Goal: Task Accomplishment & Management: Manage account settings

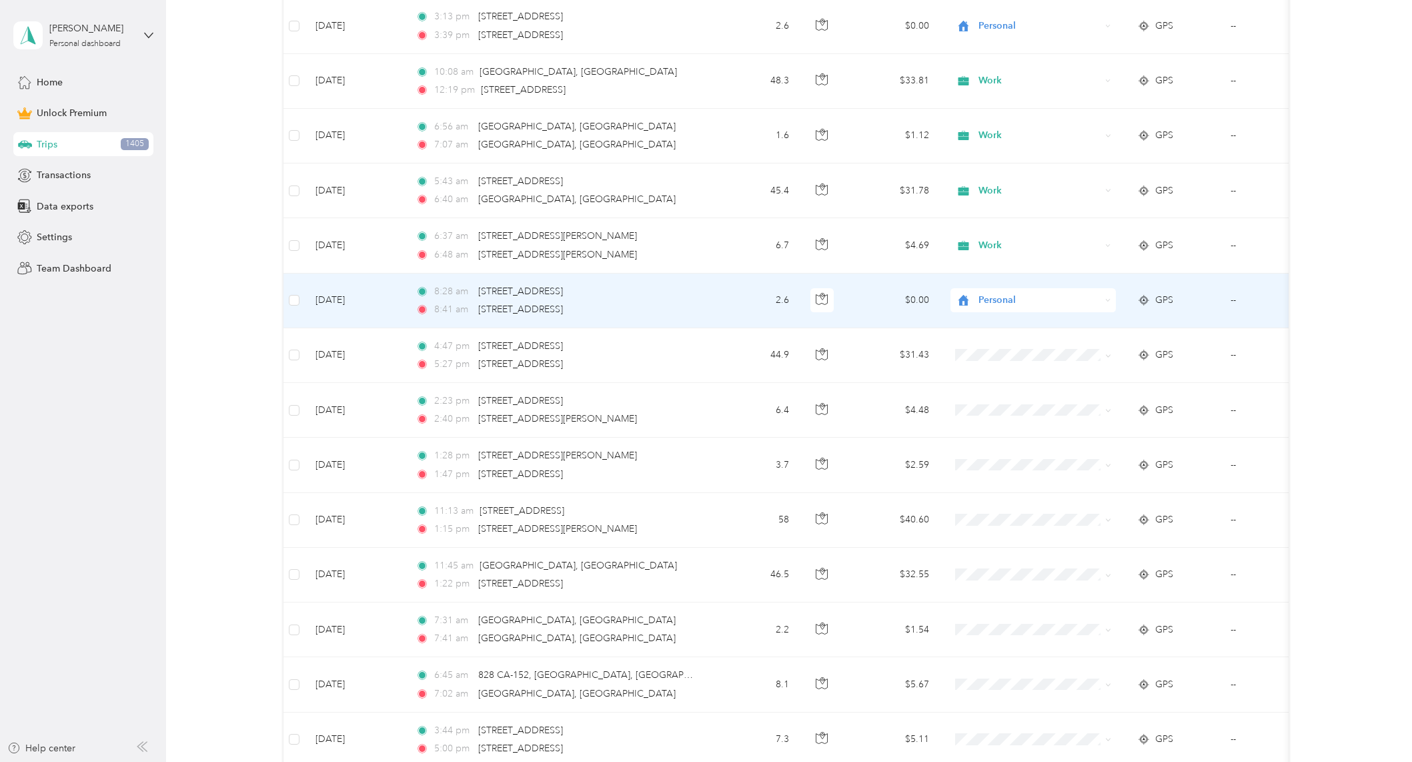
scroll to position [7338, 0]
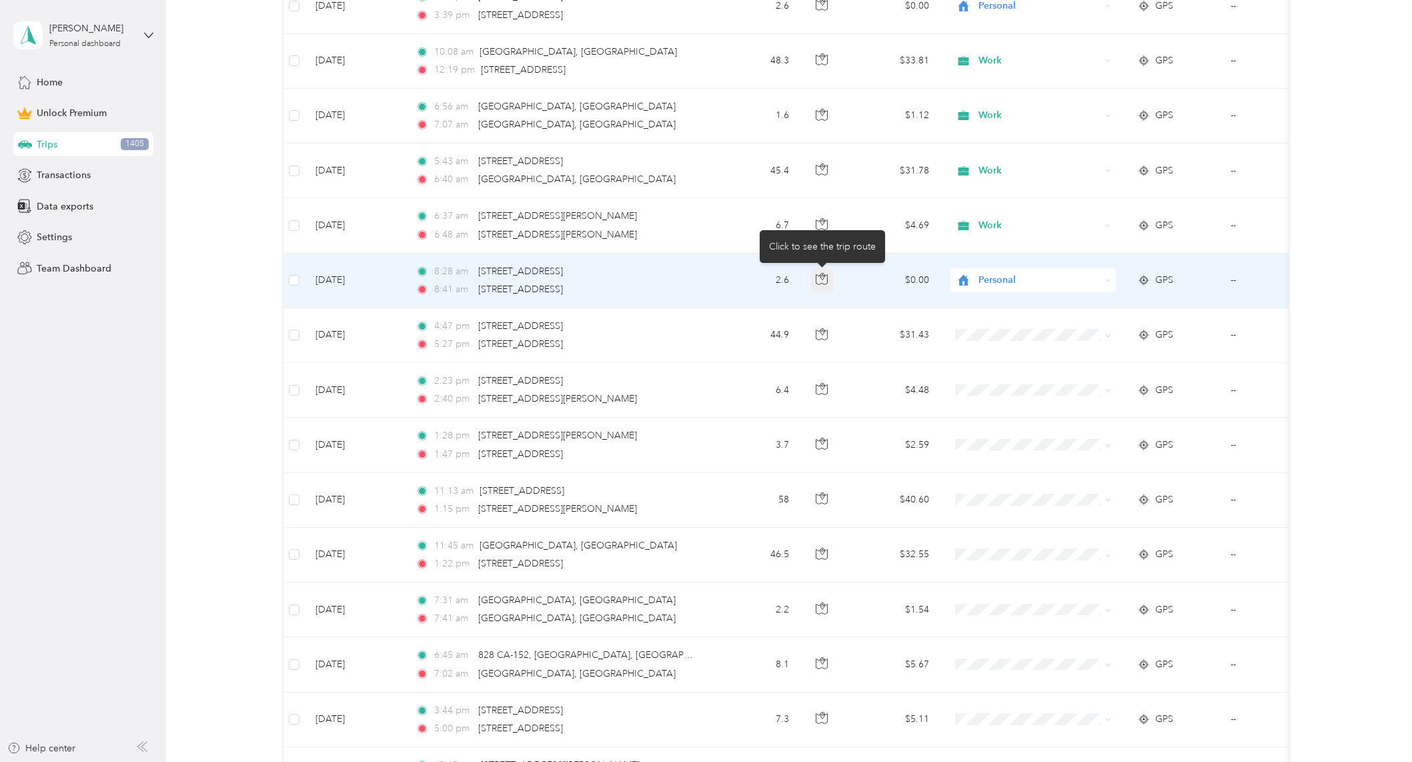
click at [833, 286] on button "button" at bounding box center [823, 280] width 24 height 24
click at [828, 283] on icon "button" at bounding box center [822, 279] width 12 height 12
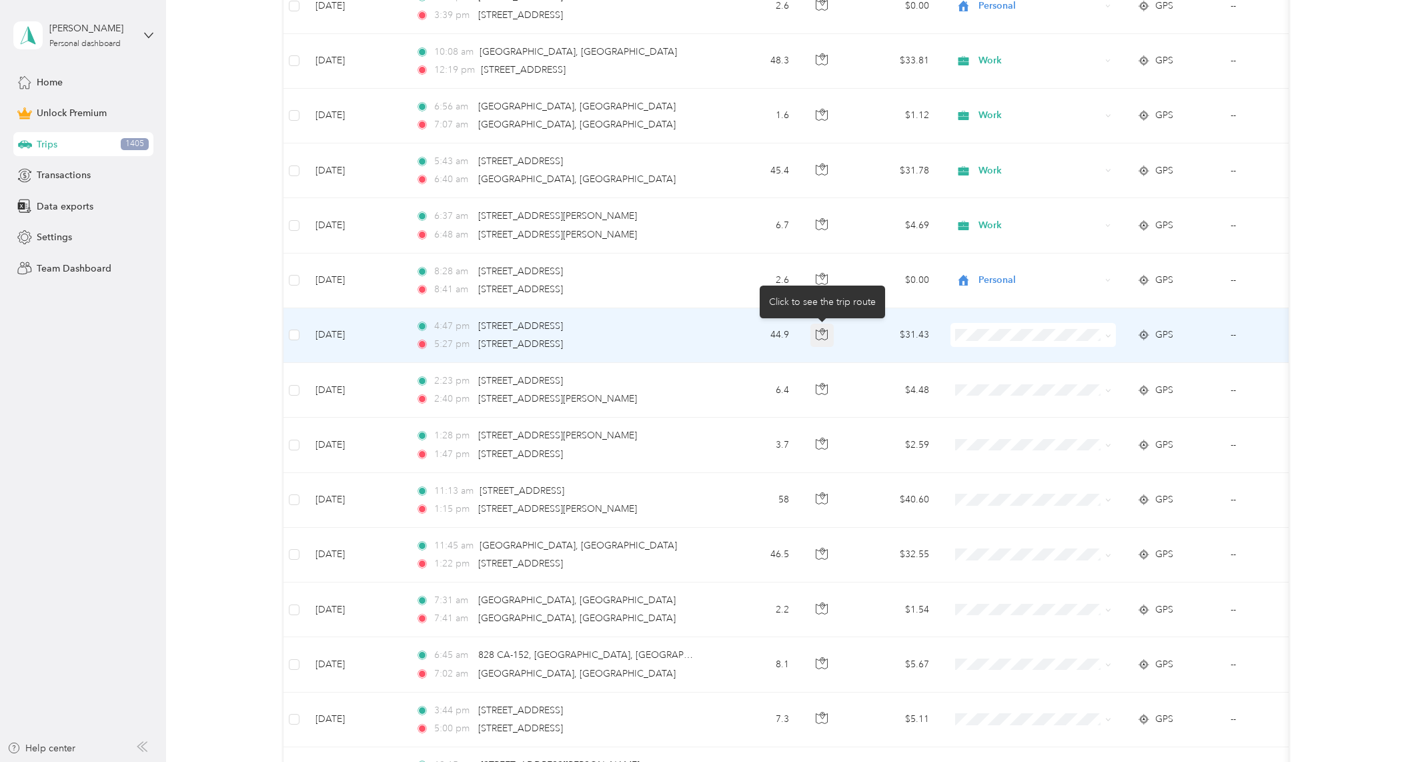
click at [822, 337] on icon "button" at bounding box center [822, 334] width 12 height 12
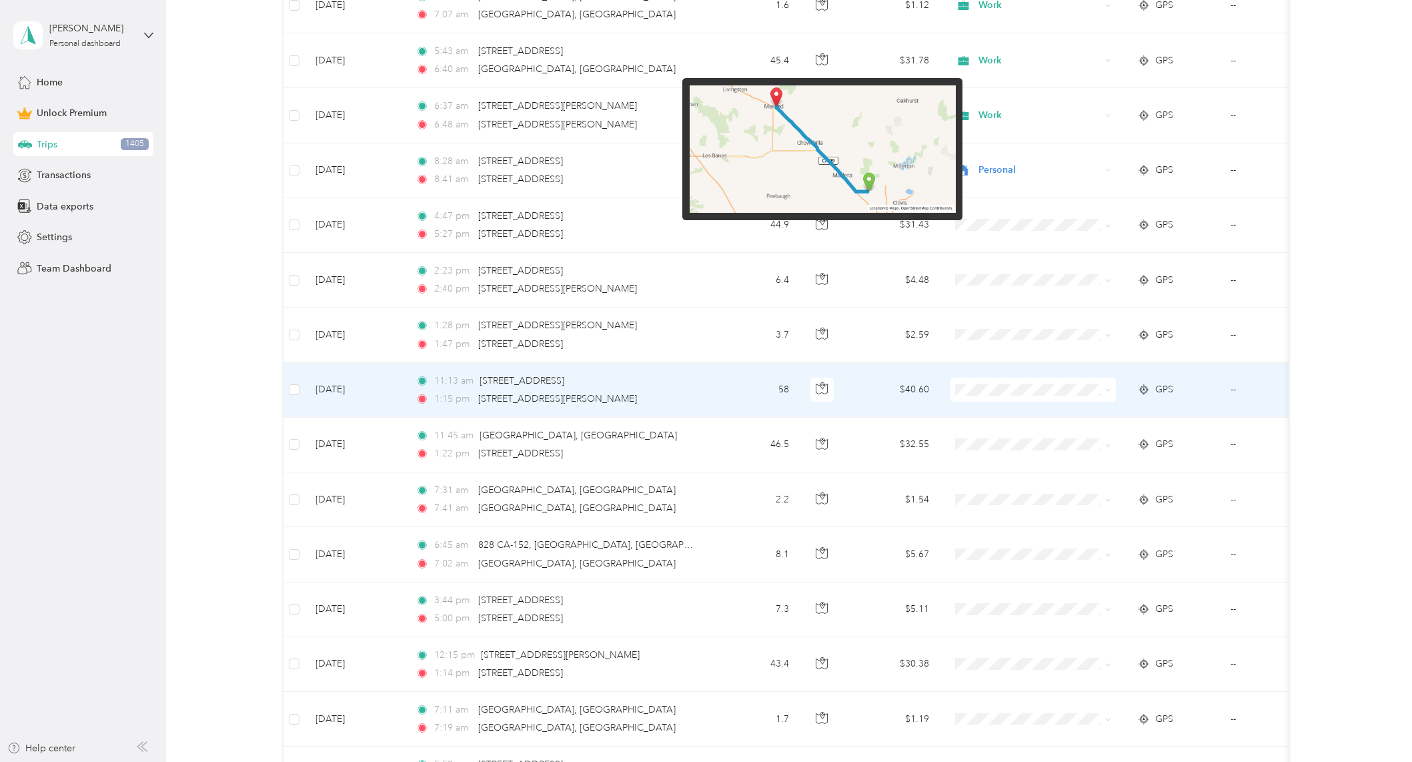
scroll to position [7450, 0]
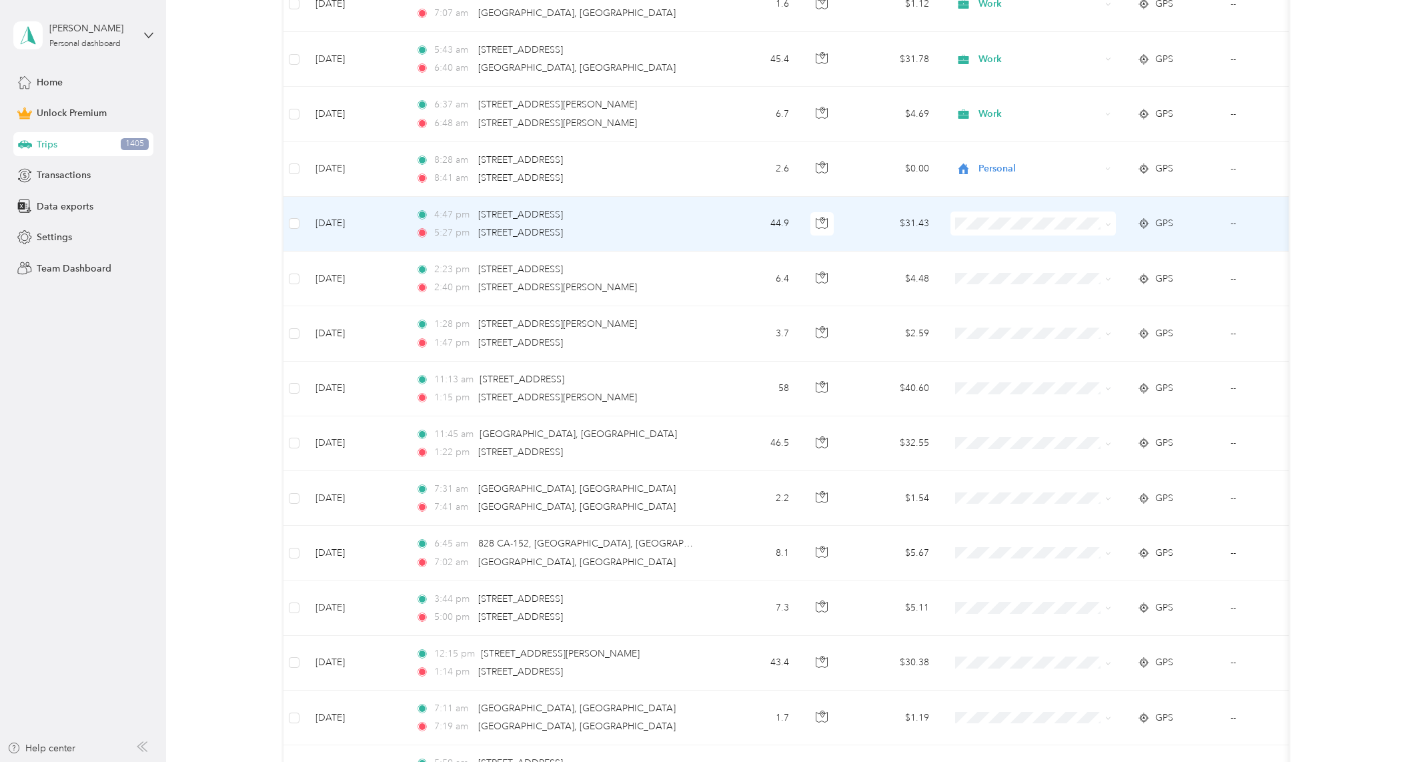
click at [1029, 217] on span at bounding box center [1033, 223] width 165 height 24
click at [1002, 269] on span "Personal" at bounding box center [1044, 272] width 123 height 14
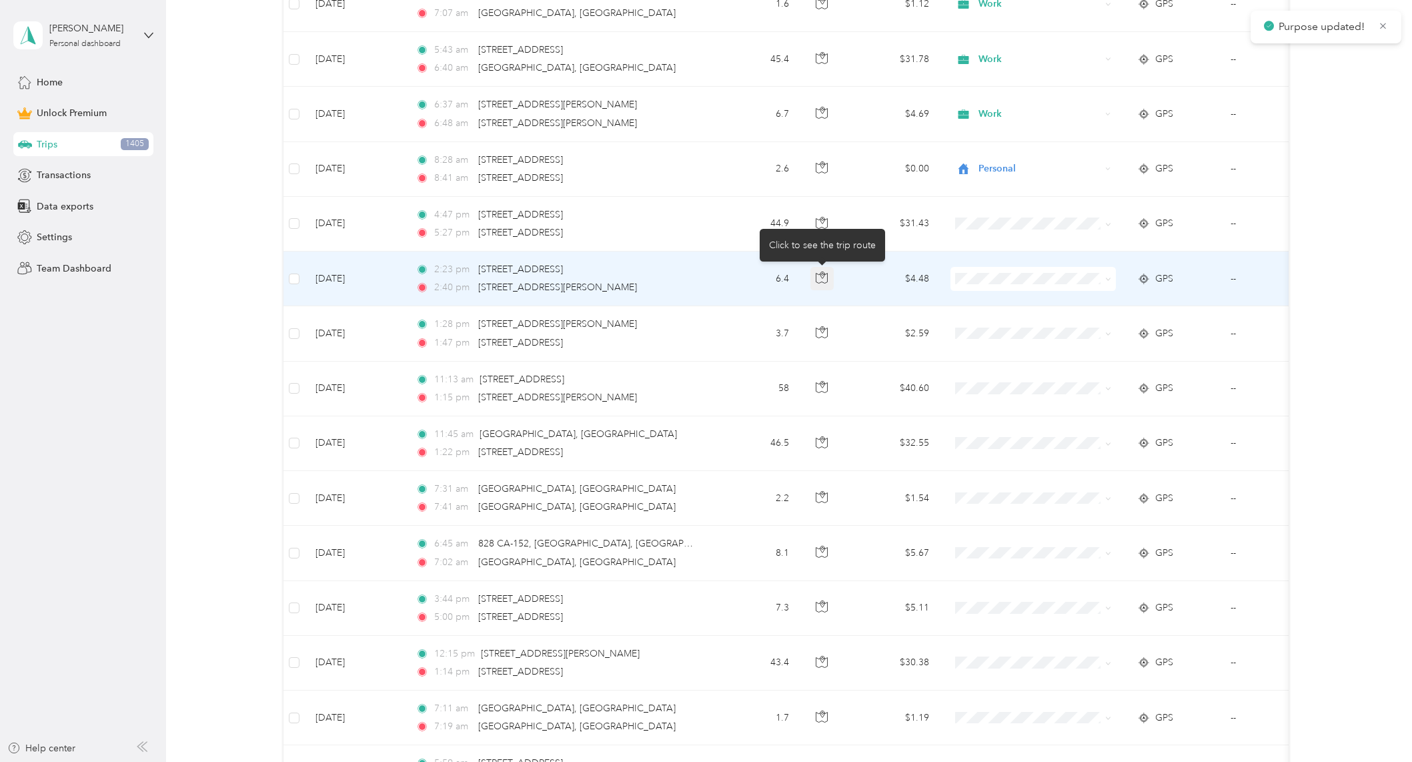
click at [818, 278] on icon "button" at bounding box center [822, 278] width 12 height 12
click at [992, 323] on span "Personal" at bounding box center [1044, 327] width 123 height 14
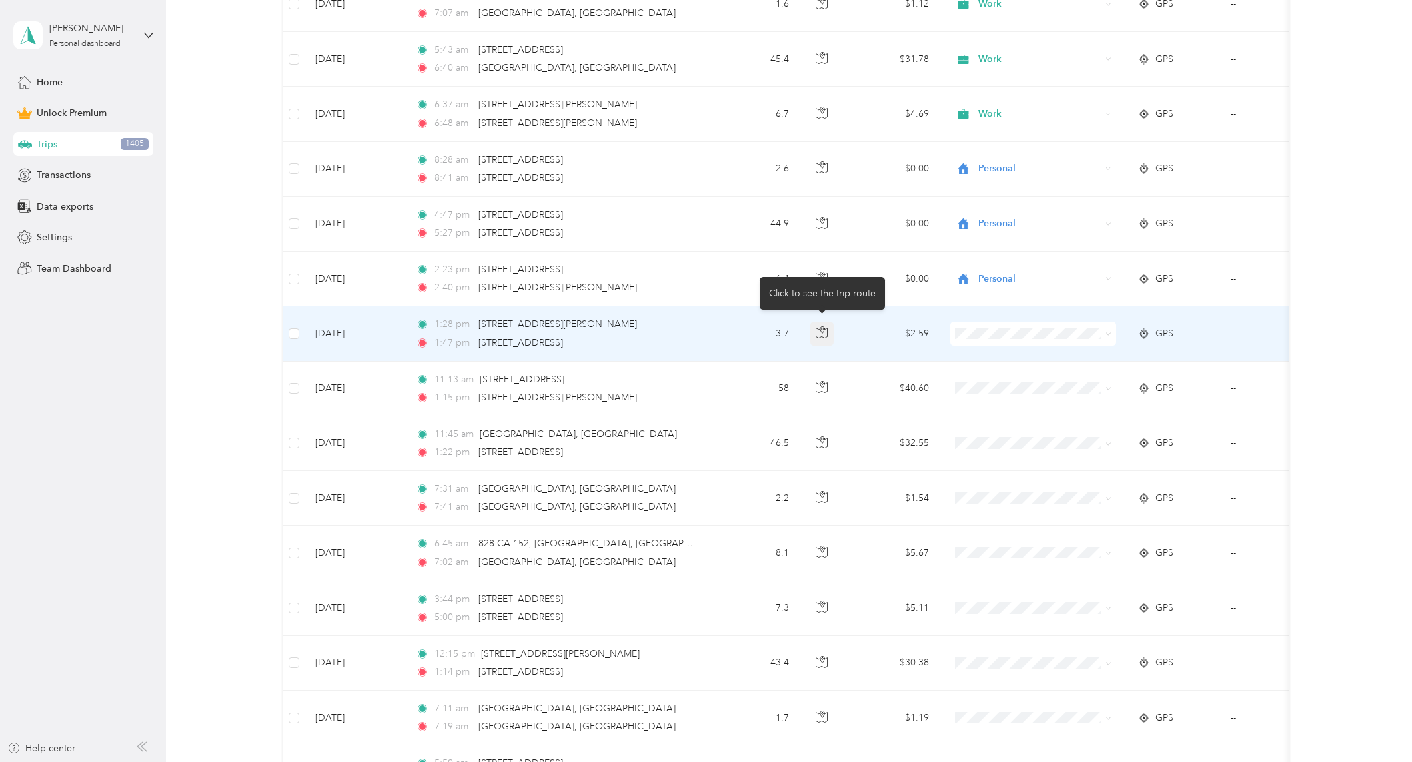
click at [827, 334] on icon "button" at bounding box center [822, 332] width 12 height 12
click at [1020, 379] on span "Personal" at bounding box center [1044, 380] width 123 height 14
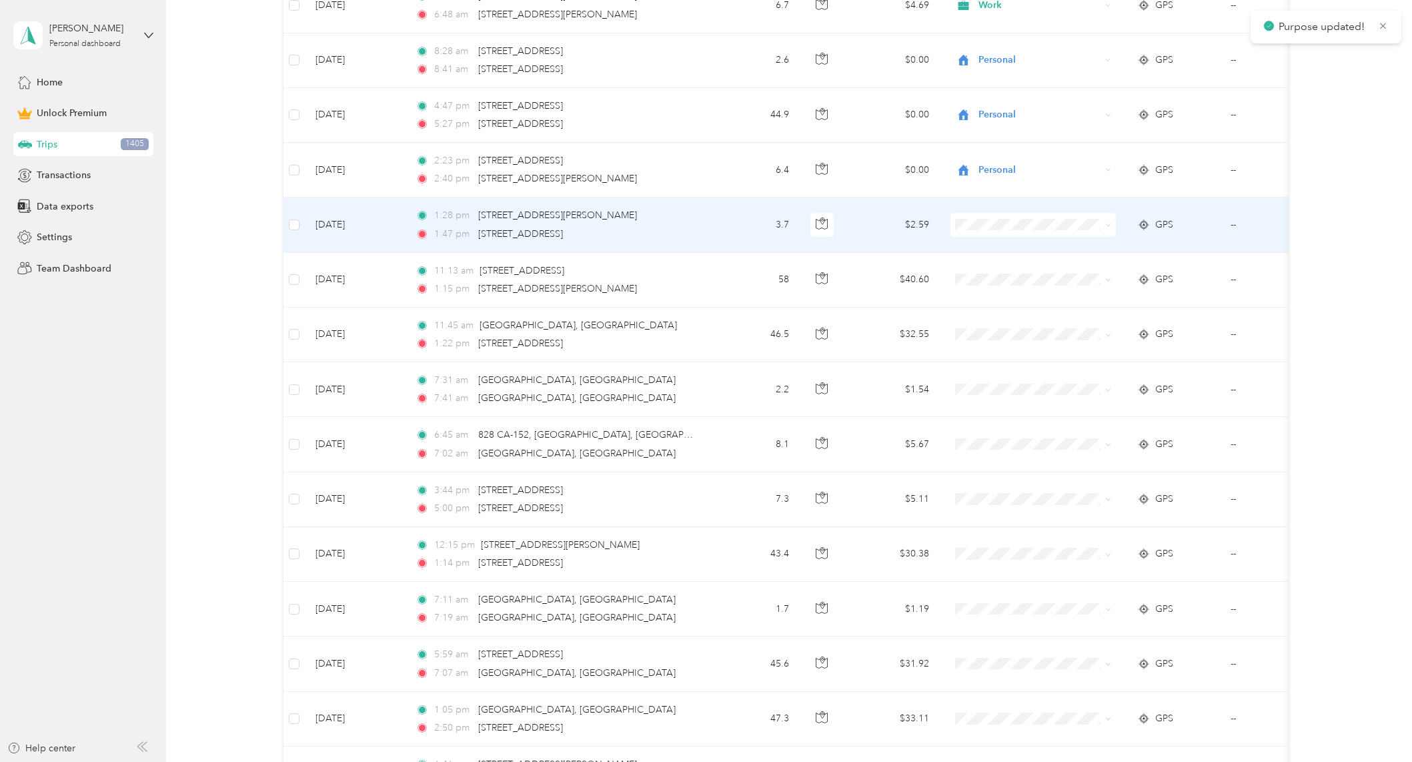
scroll to position [7561, 0]
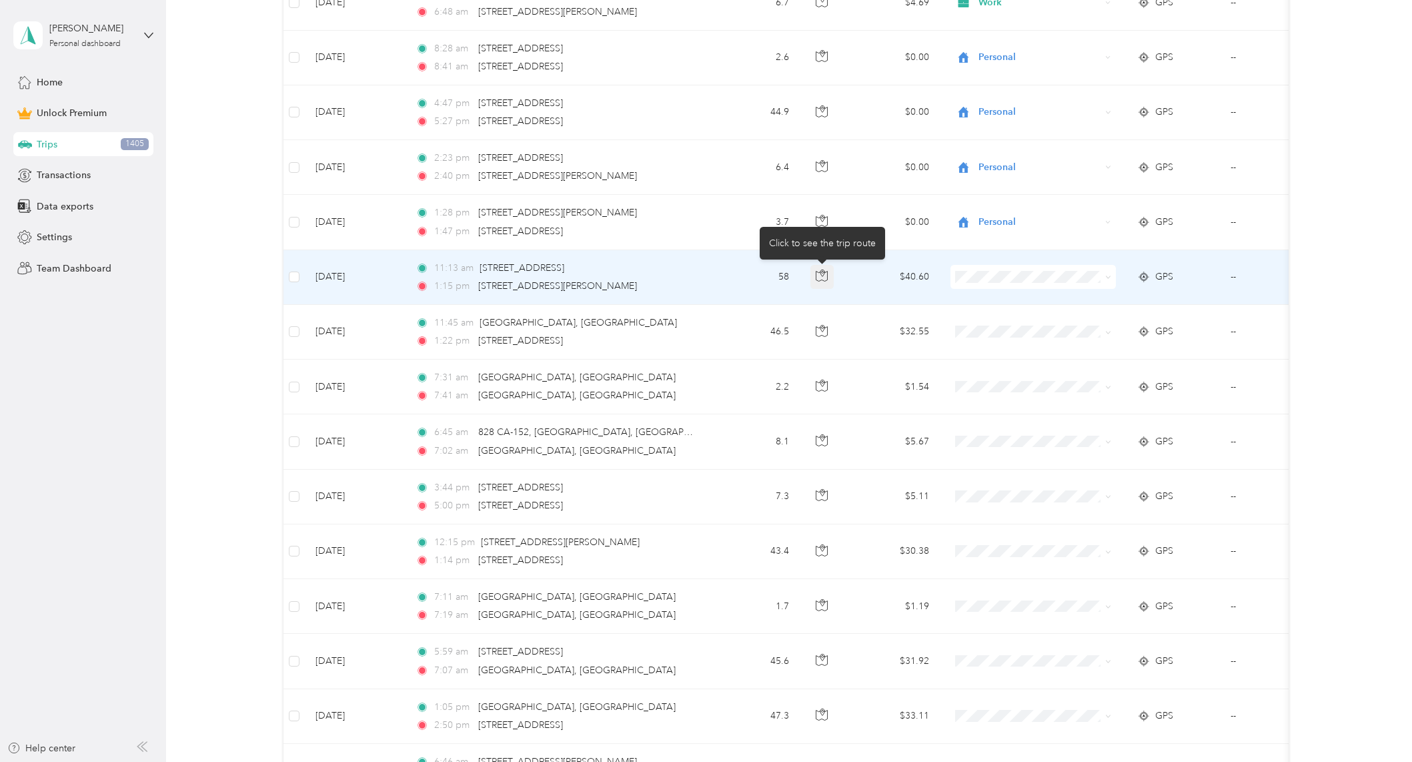
click at [827, 278] on icon "button" at bounding box center [822, 276] width 12 height 12
click at [983, 322] on span "Personal" at bounding box center [1044, 325] width 123 height 14
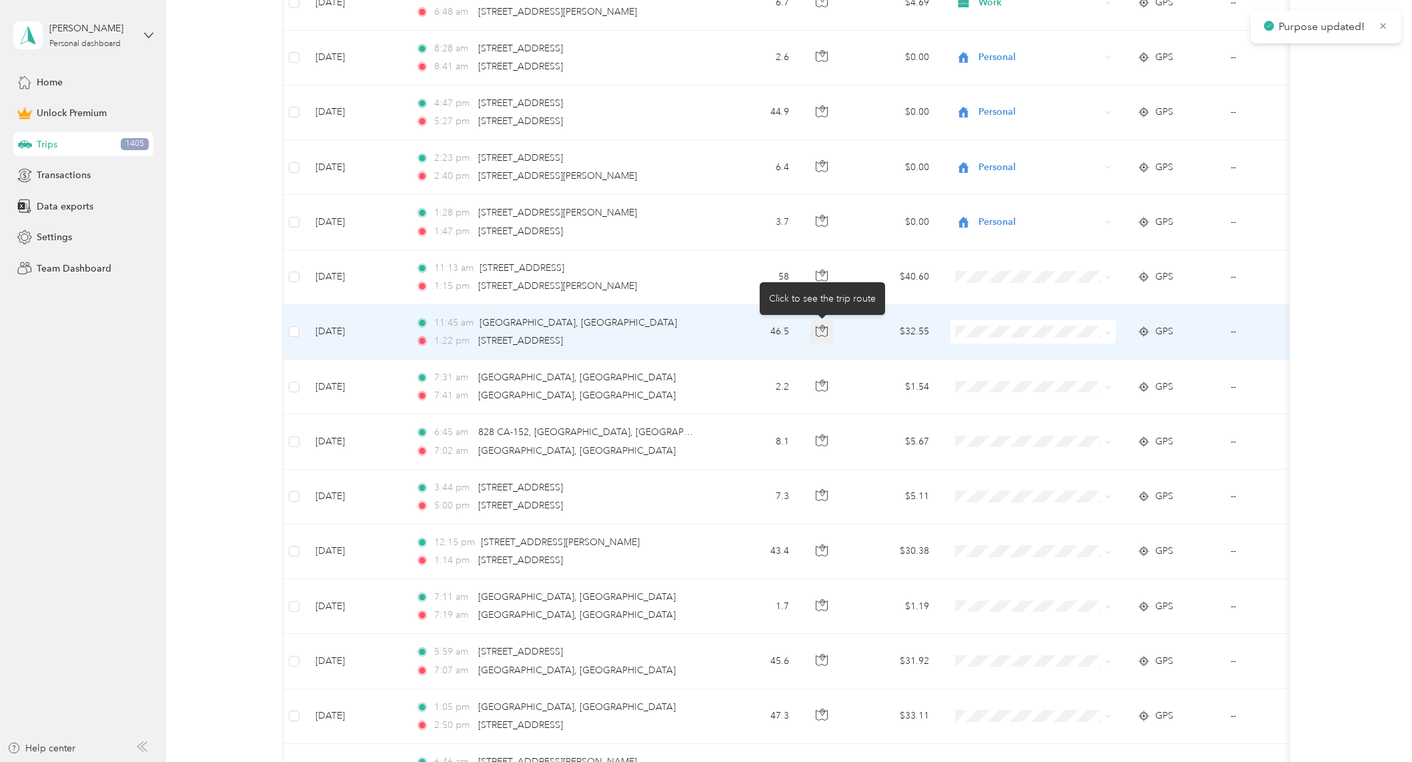
click at [829, 332] on button "button" at bounding box center [823, 332] width 24 height 24
click at [833, 332] on button "button" at bounding box center [823, 332] width 24 height 24
click at [1003, 358] on span "Work" at bounding box center [1044, 357] width 123 height 14
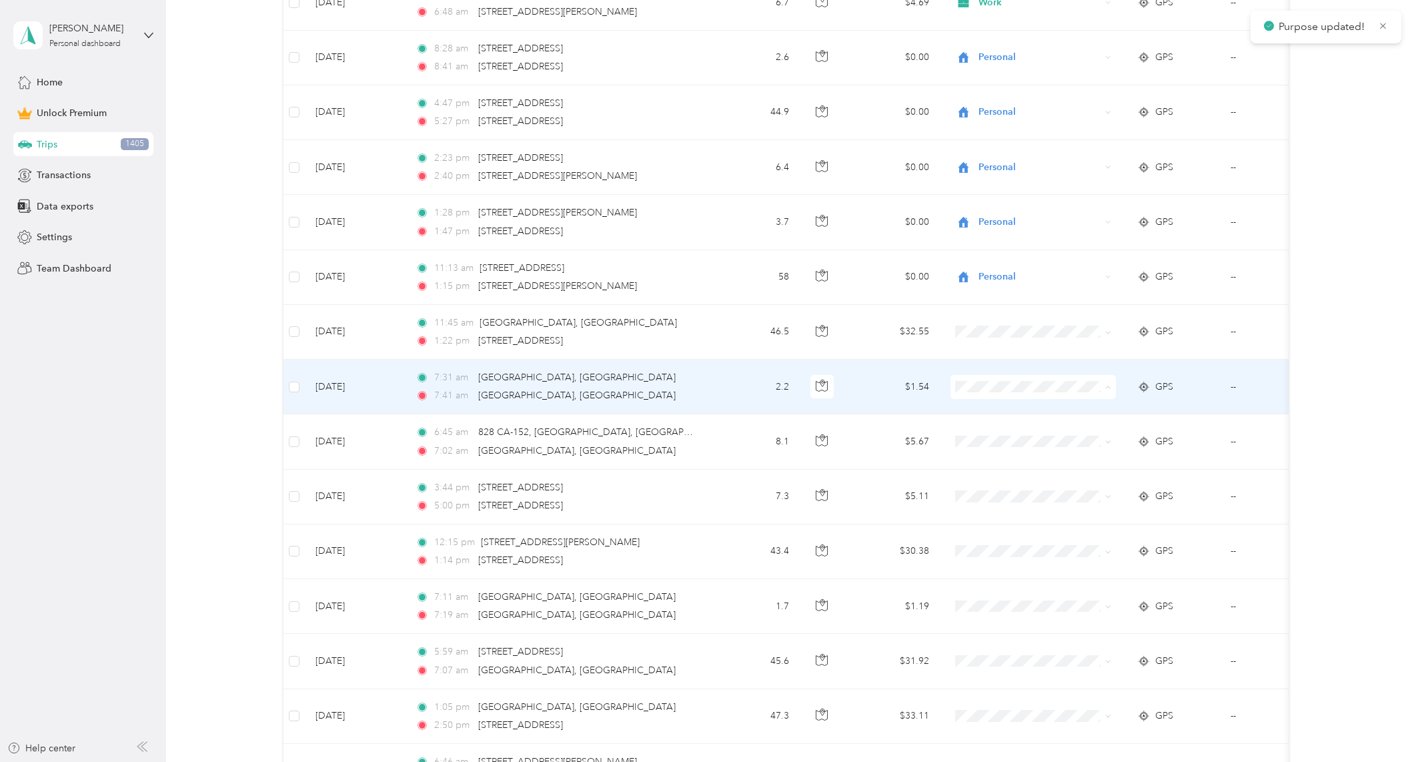
click at [980, 414] on span "Work" at bounding box center [1032, 412] width 147 height 14
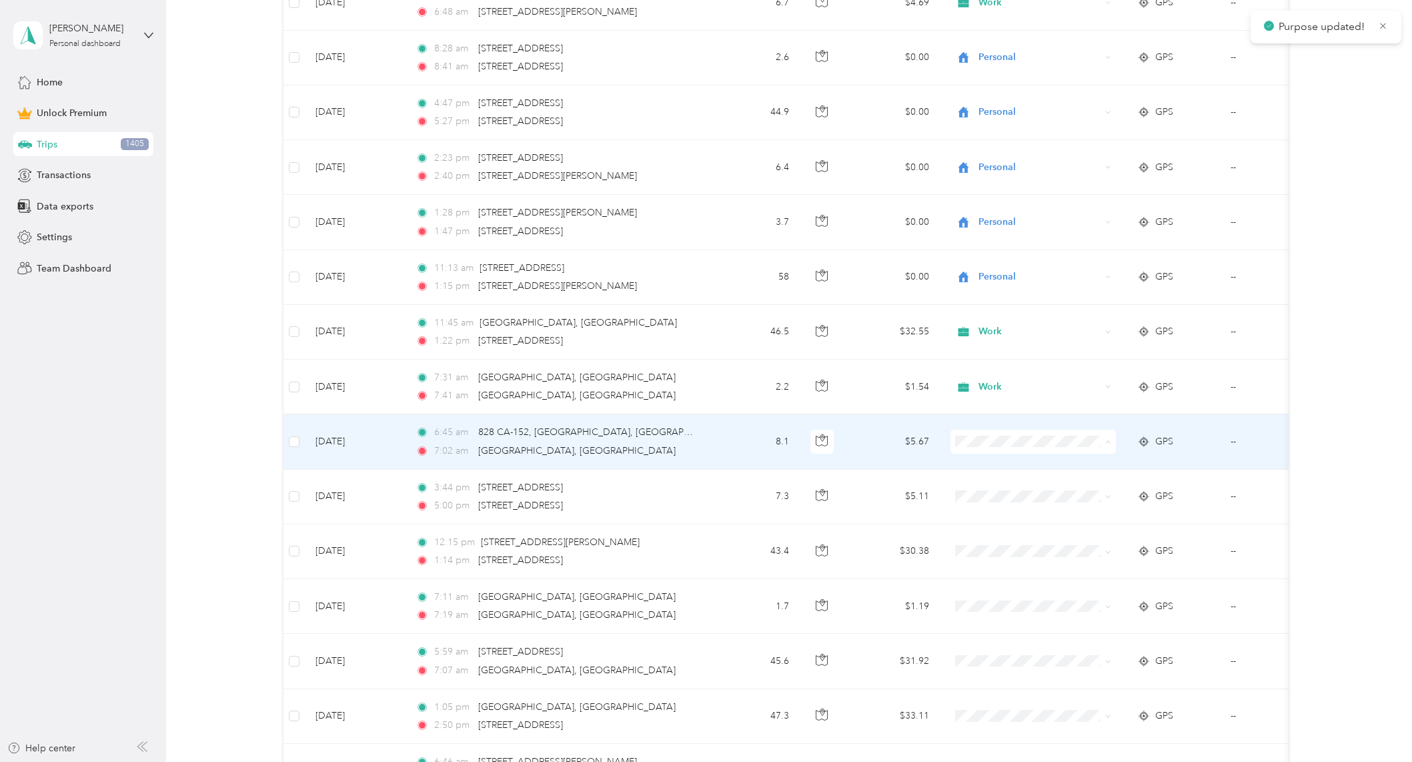
click at [1002, 468] on span "Work" at bounding box center [1044, 467] width 123 height 14
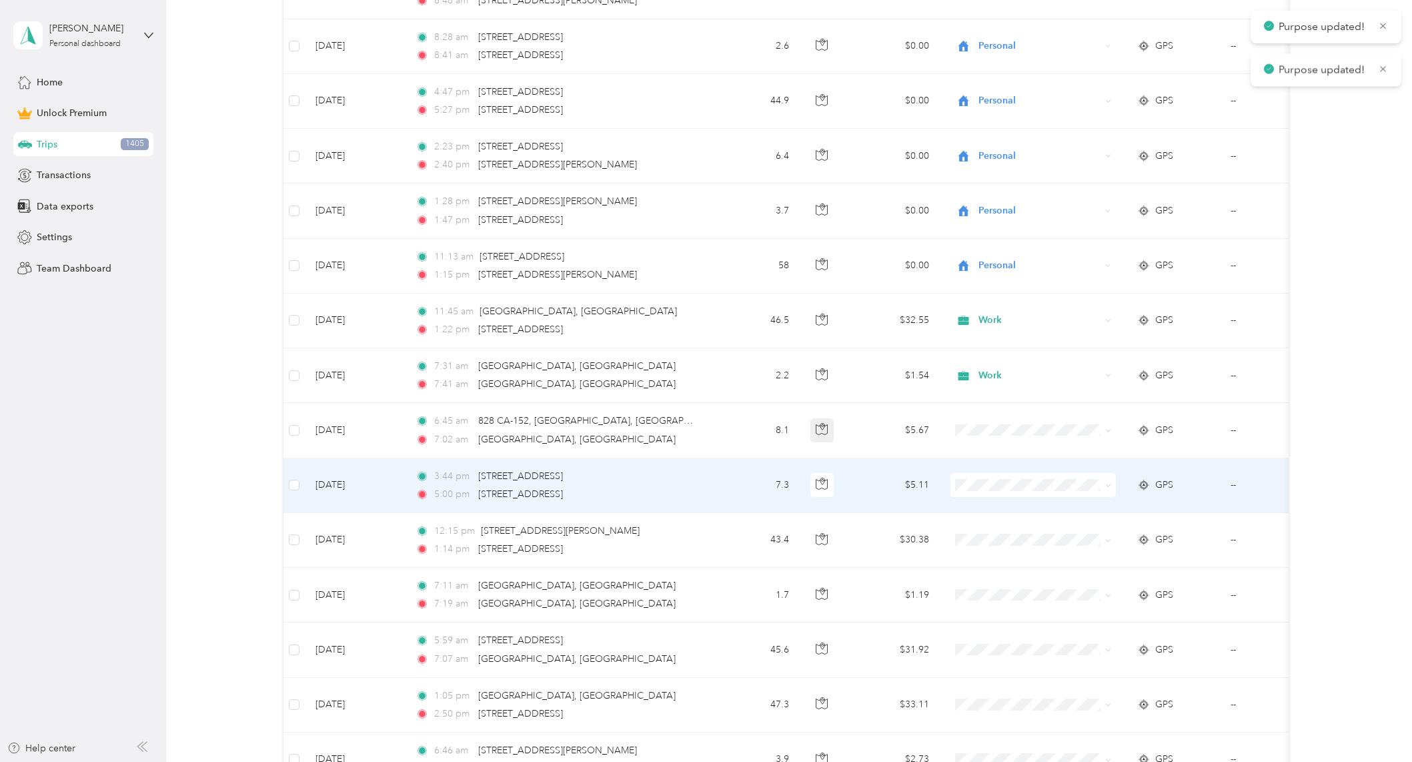
scroll to position [7695, 0]
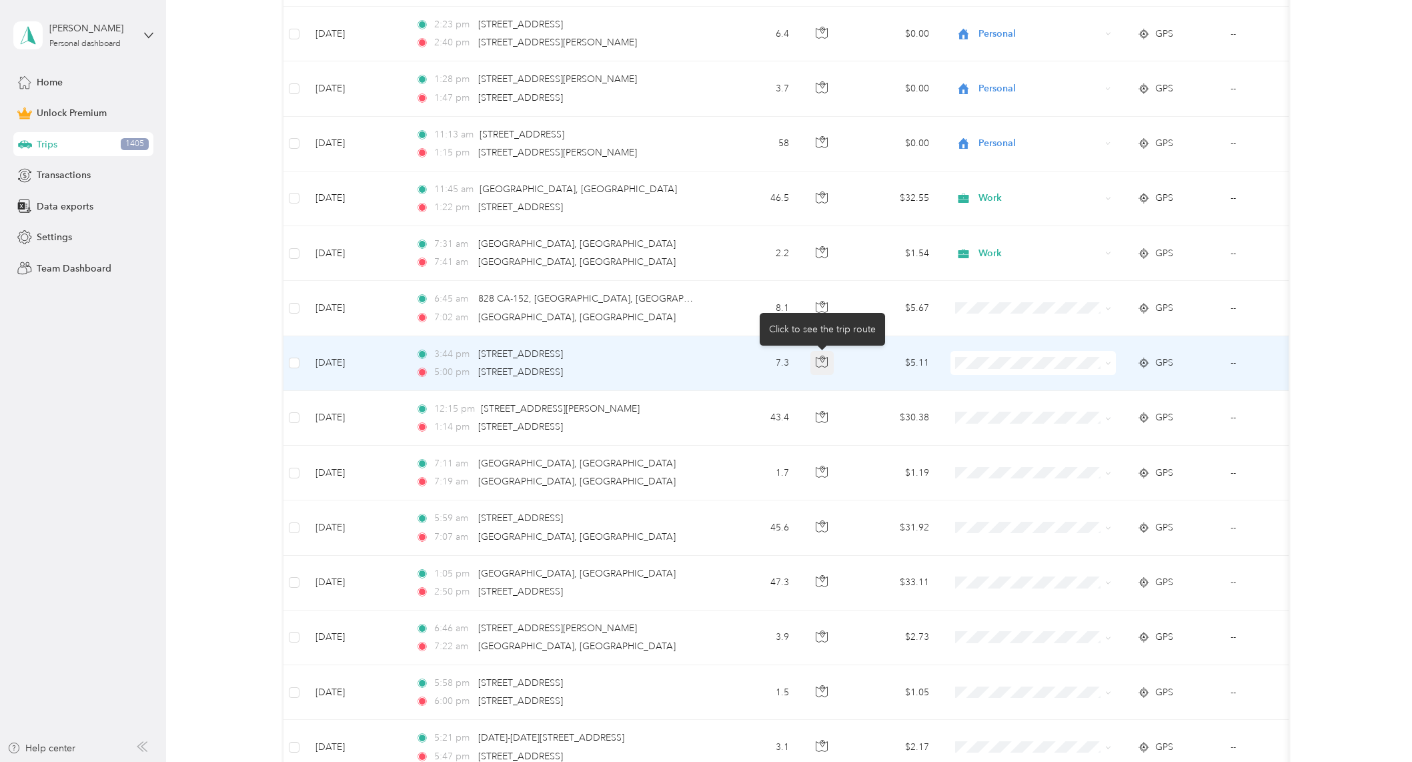
click at [820, 362] on icon "button" at bounding box center [822, 362] width 12 height 12
click at [994, 404] on li "Personal" at bounding box center [1032, 409] width 165 height 23
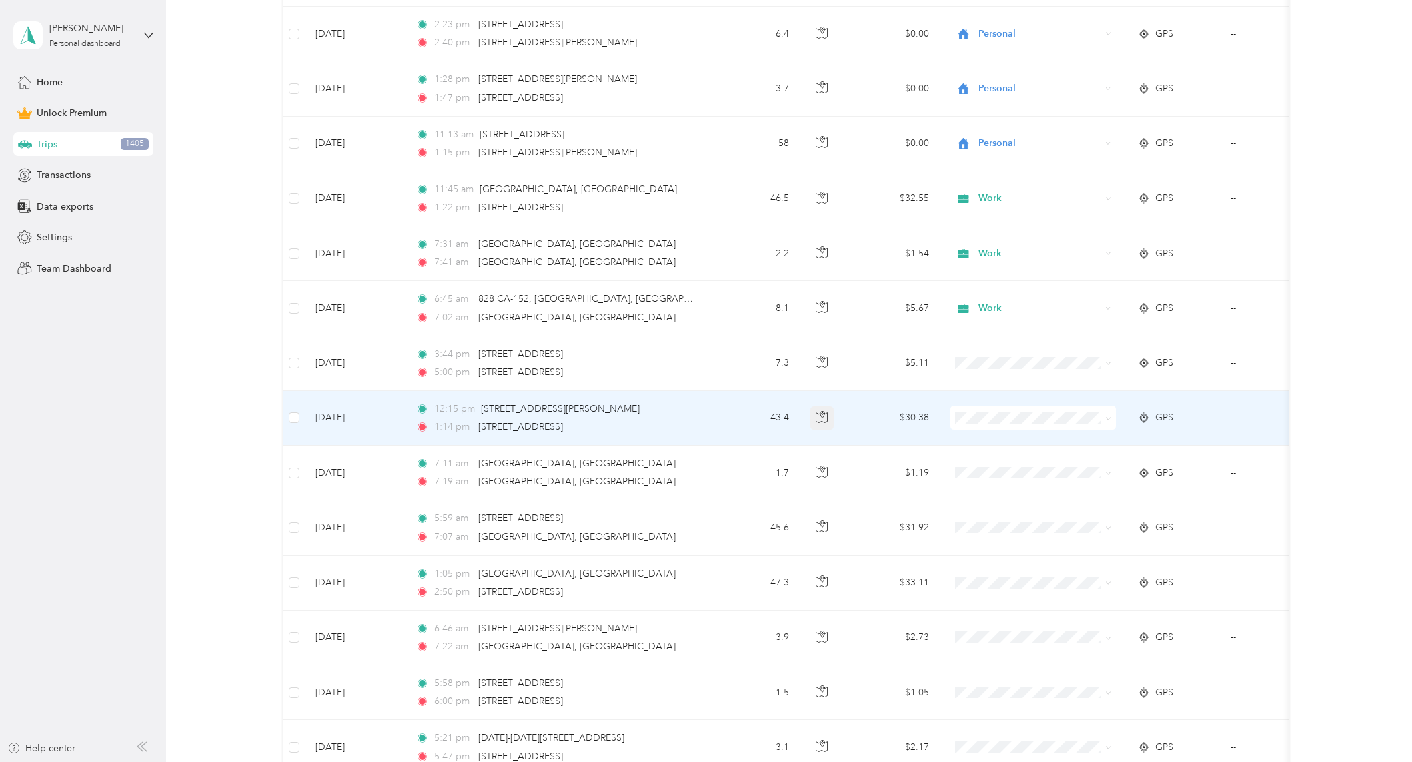
click at [820, 421] on icon "button" at bounding box center [822, 417] width 12 height 12
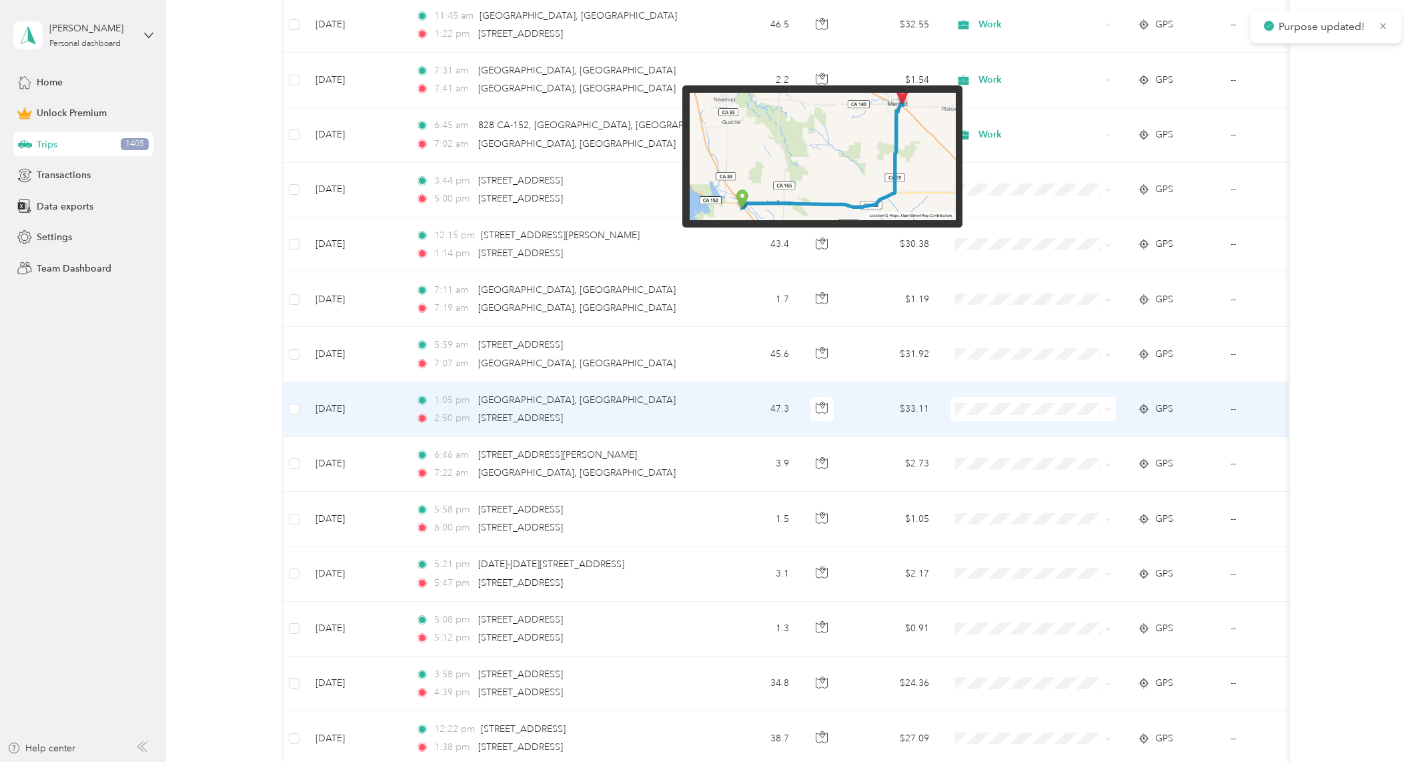
scroll to position [7872, 0]
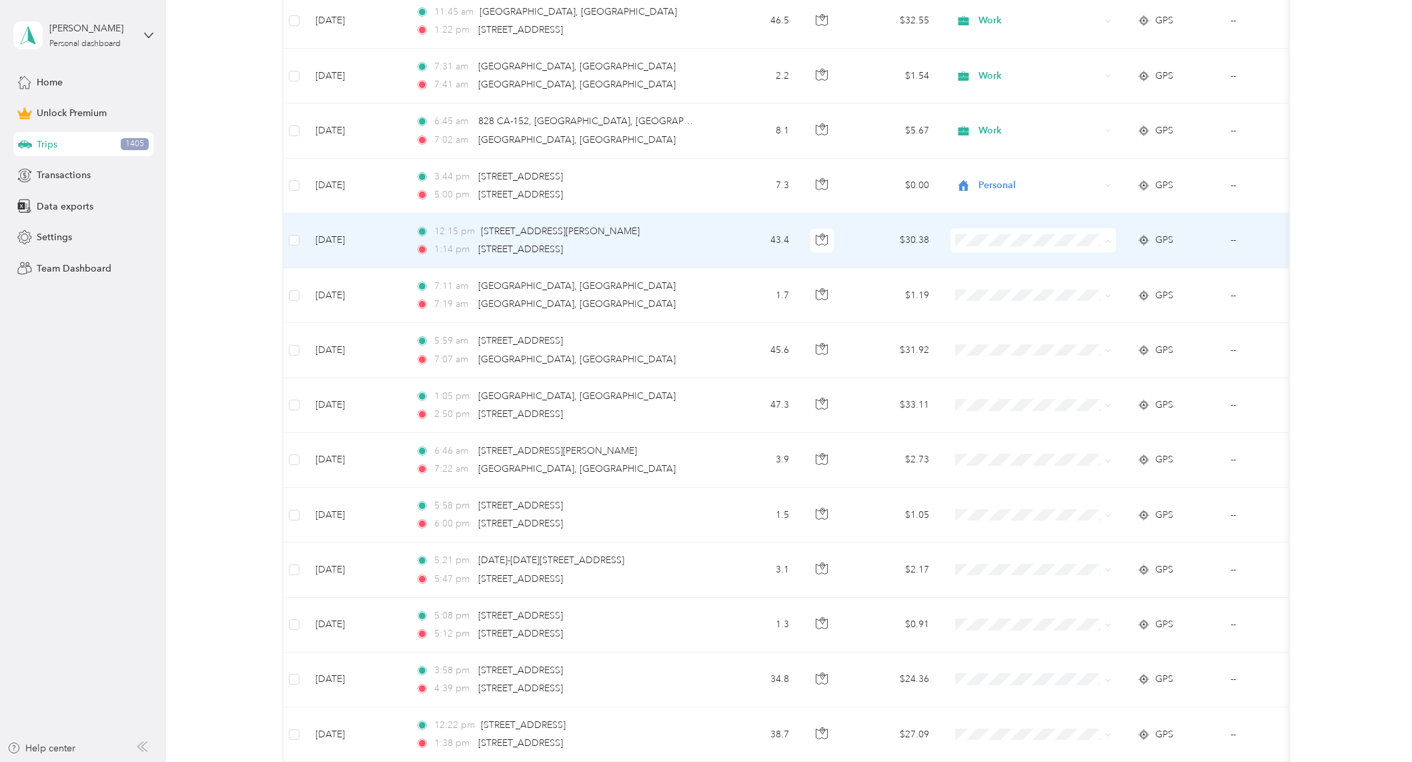
click at [1005, 262] on span "Work" at bounding box center [1044, 265] width 123 height 14
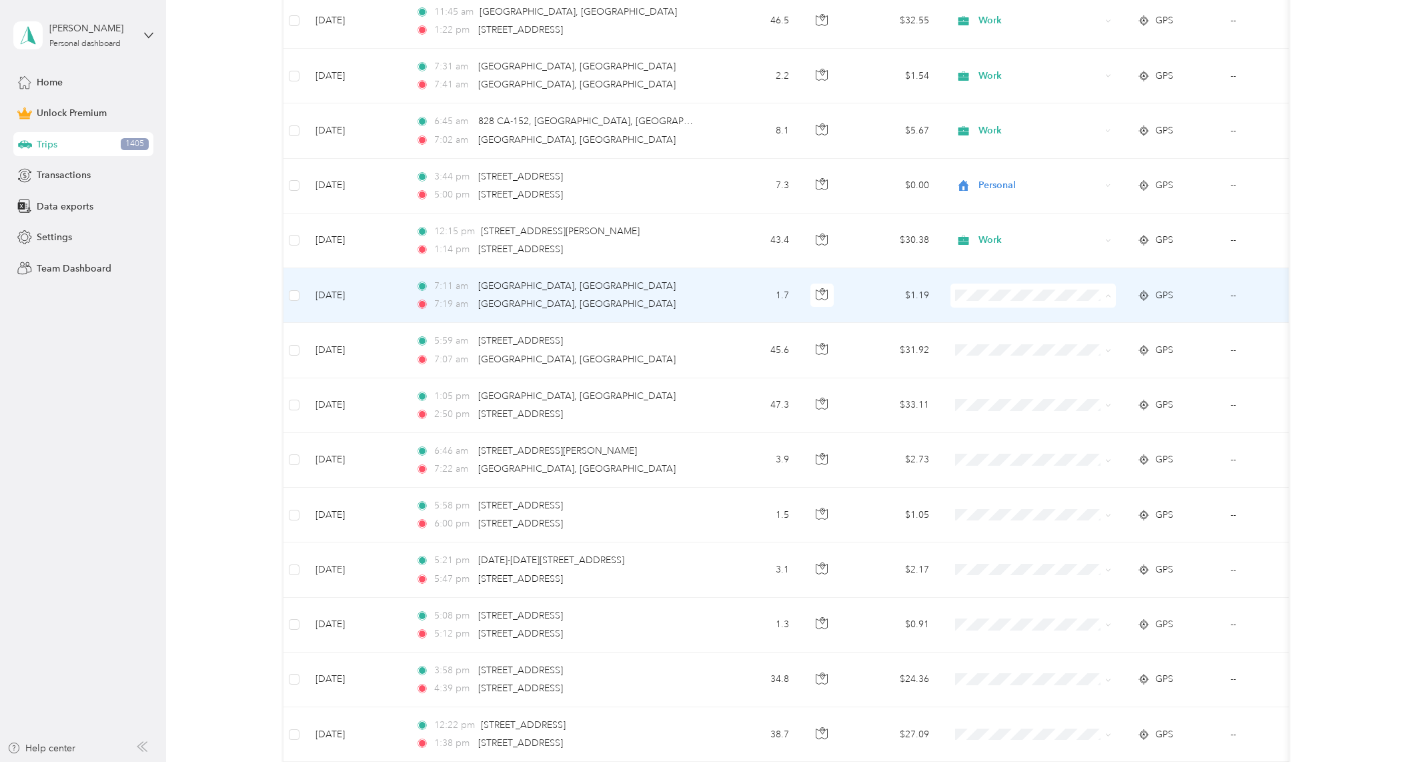
click at [973, 320] on icon at bounding box center [968, 320] width 11 height 9
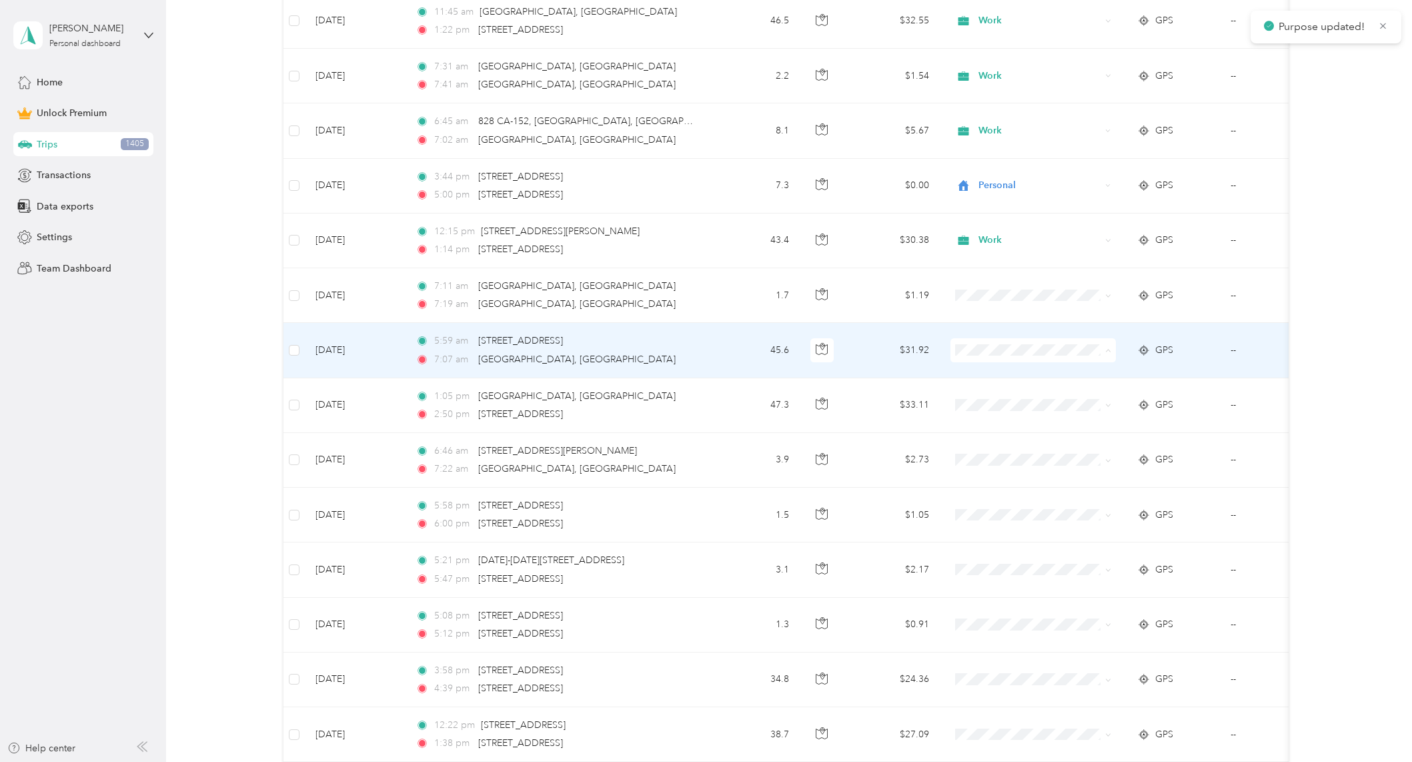
click at [1006, 375] on span "Work" at bounding box center [1044, 375] width 123 height 14
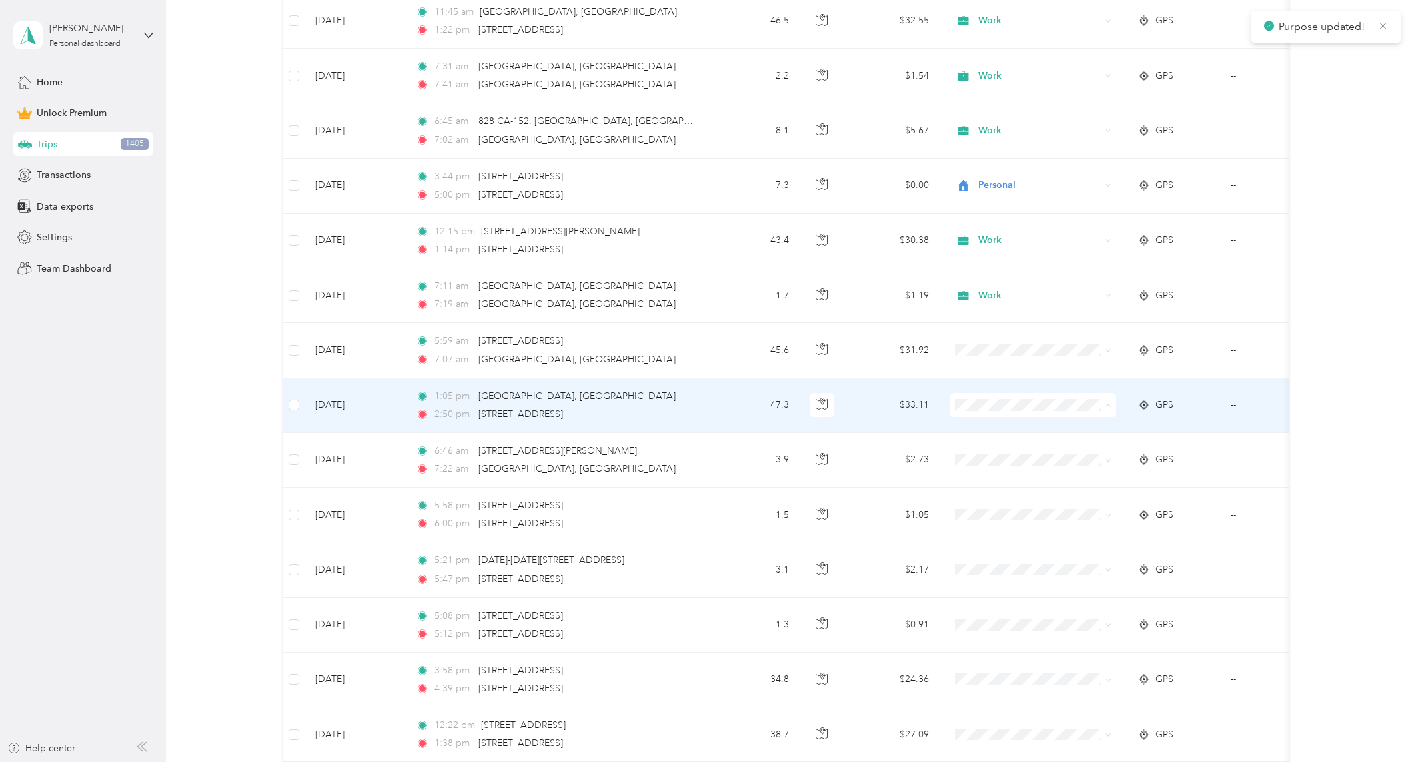
click at [994, 434] on span "Work" at bounding box center [1044, 430] width 123 height 14
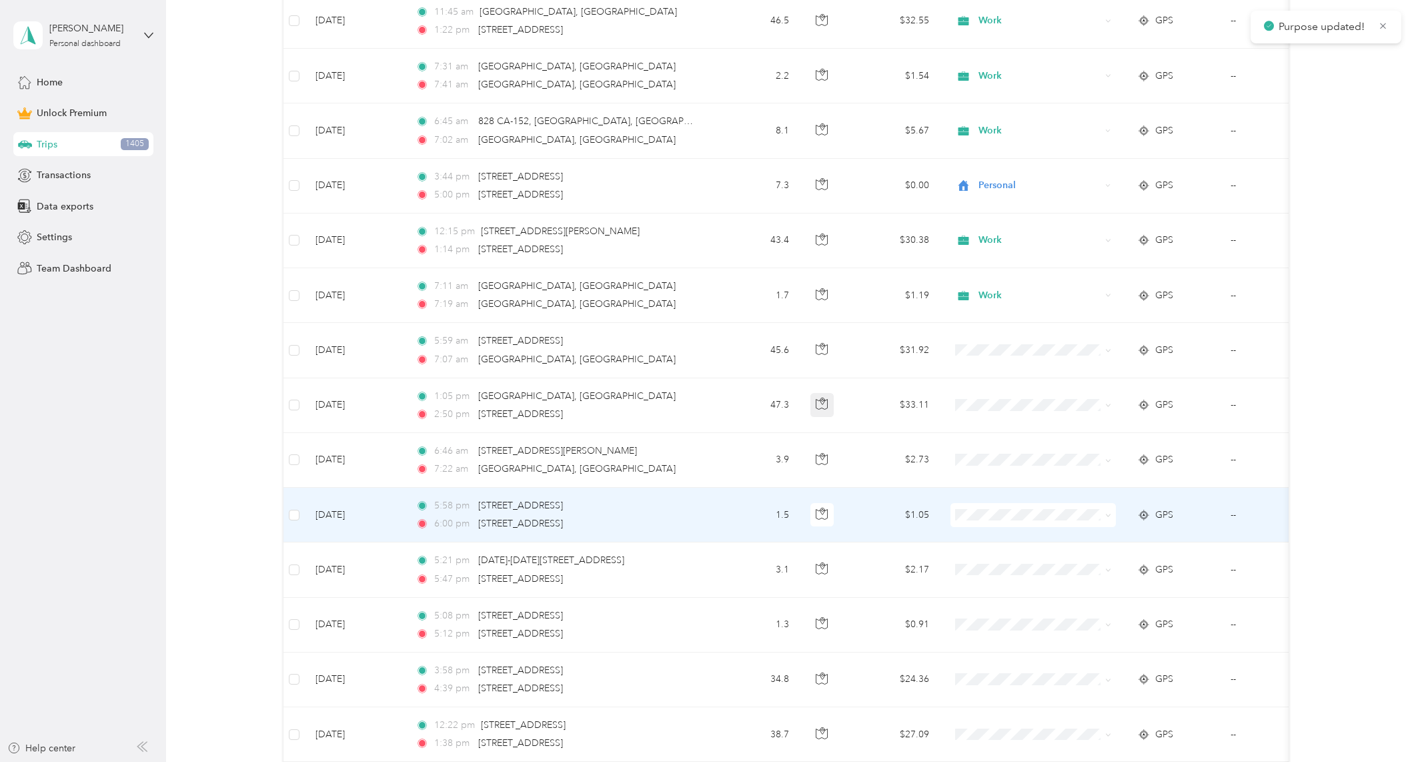
scroll to position [7961, 0]
